Goal: Manage account settings

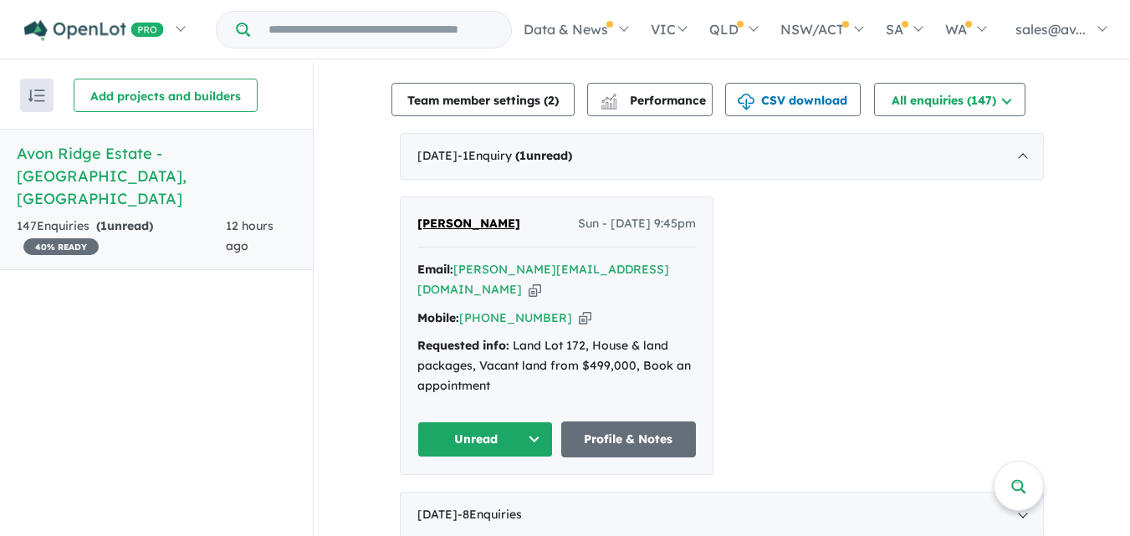
scroll to position [544, 0]
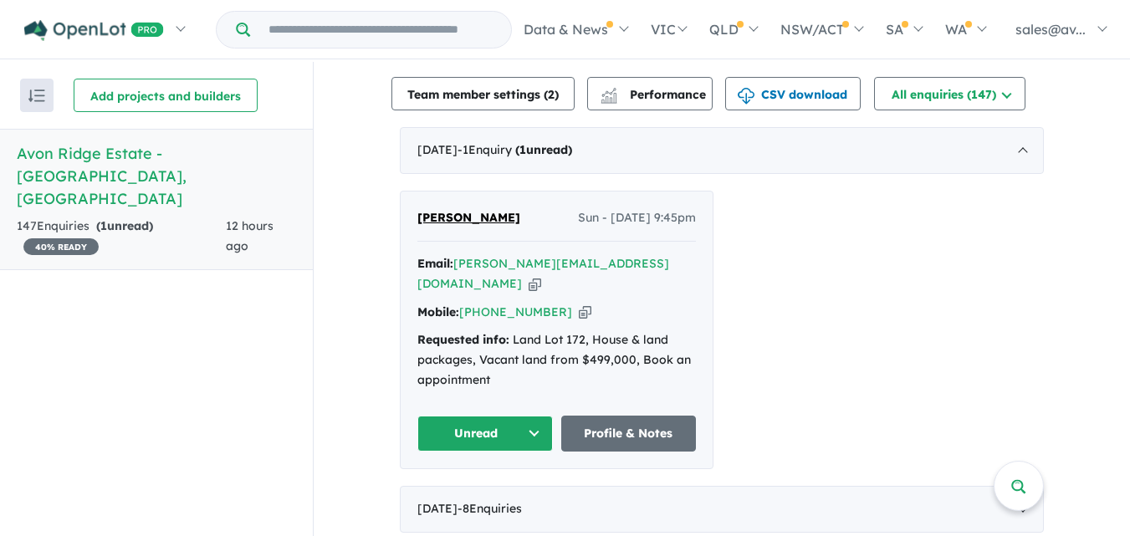
click at [535, 416] on button "Unread" at bounding box center [486, 434] width 136 height 36
click at [477, 493] on button "Assigned" at bounding box center [491, 512] width 146 height 38
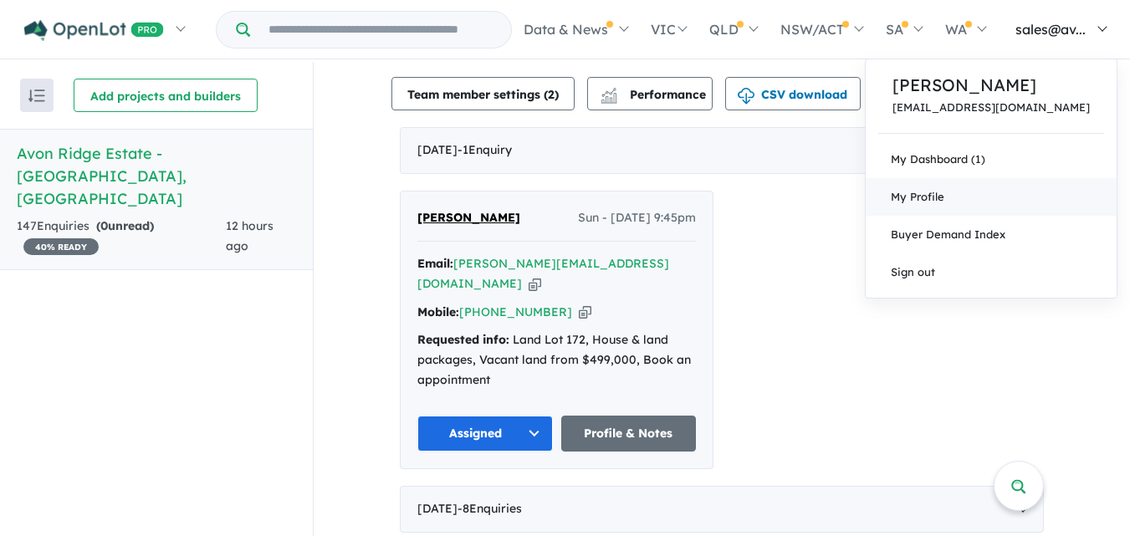
click at [994, 188] on link "My Profile" at bounding box center [991, 197] width 251 height 38
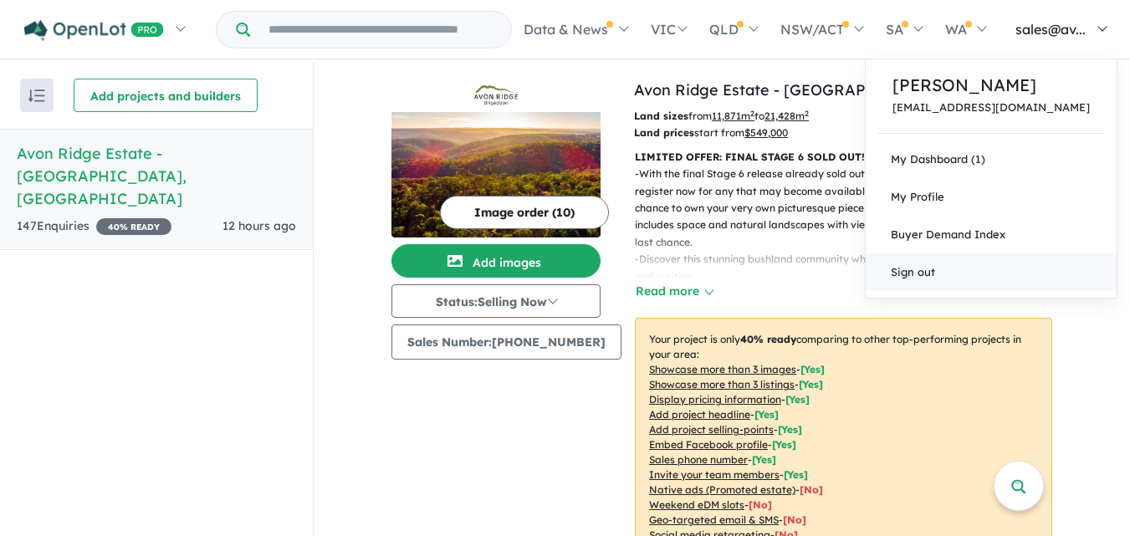
click at [993, 276] on link "Sign out" at bounding box center [991, 273] width 251 height 38
